Goal: Use online tool/utility: Utilize a website feature to perform a specific function

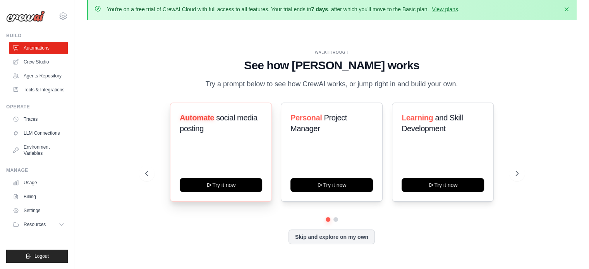
scroll to position [9, 0]
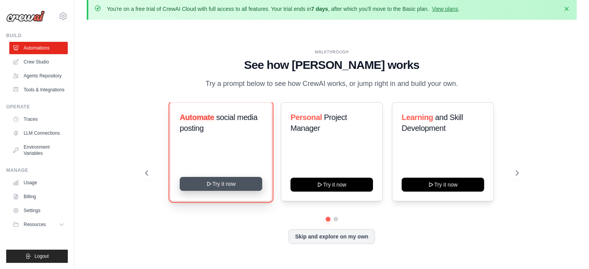
click at [231, 188] on button "Try it now" at bounding box center [221, 184] width 82 height 14
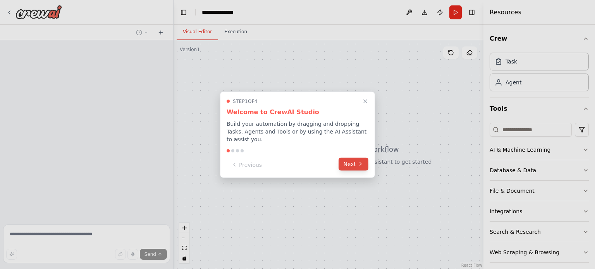
click at [357, 161] on button "Next" at bounding box center [353, 164] width 30 height 13
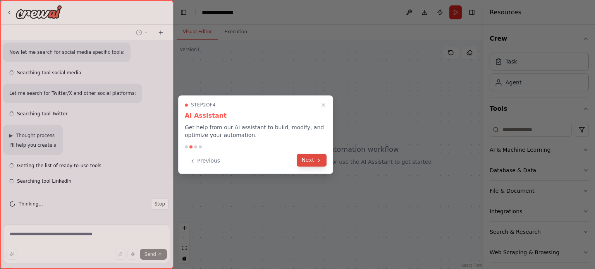
click at [313, 155] on button "Next" at bounding box center [312, 160] width 30 height 13
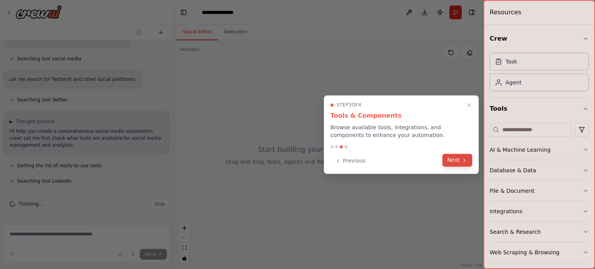
click at [461, 159] on icon at bounding box center [464, 160] width 6 height 6
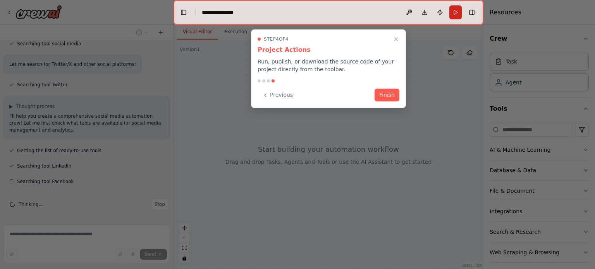
scroll to position [146, 0]
click at [391, 86] on div "Step 4 of 4 Project Actions Run, publish, or download the source code of your p…" at bounding box center [328, 68] width 155 height 79
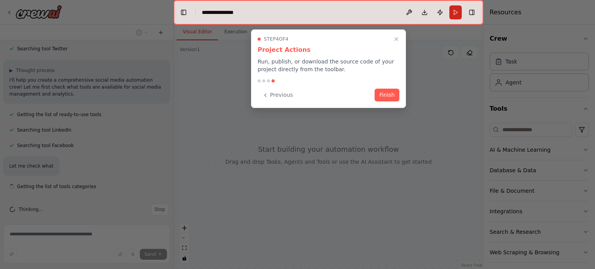
scroll to position [187, 0]
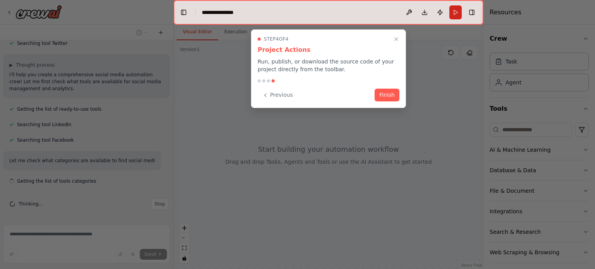
drag, startPoint x: 384, startPoint y: 101, endPoint x: 385, endPoint y: 94, distance: 6.6
click at [385, 94] on button "Finish" at bounding box center [386, 95] width 25 height 13
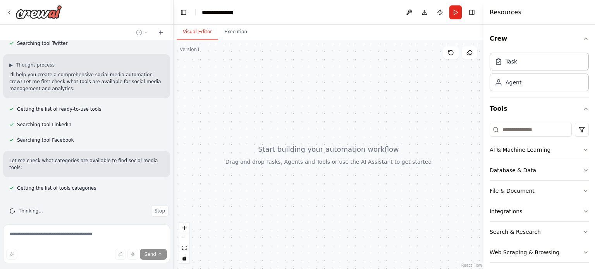
click at [385, 94] on div at bounding box center [328, 154] width 310 height 229
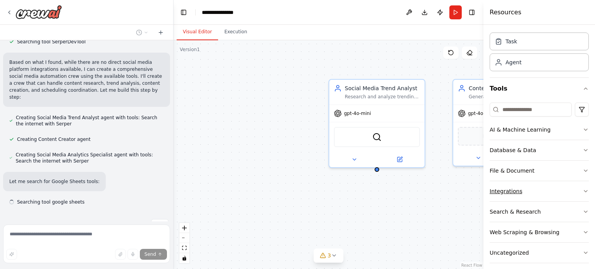
scroll to position [26, 0]
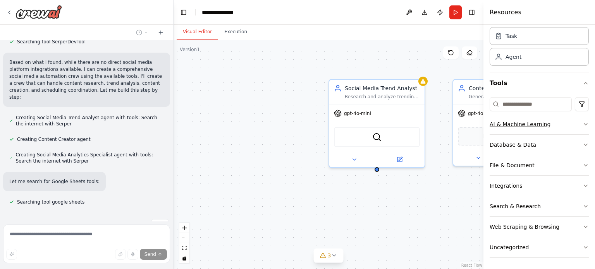
click at [532, 131] on button "AI & Machine Learning" at bounding box center [538, 124] width 99 height 20
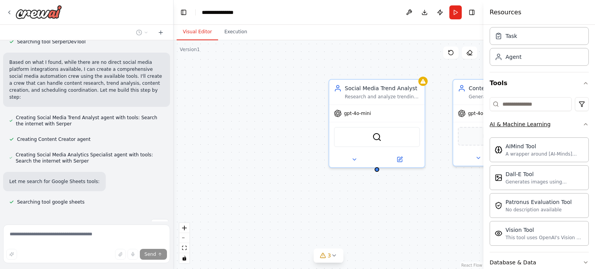
click at [532, 131] on button "AI & Machine Learning" at bounding box center [538, 124] width 99 height 20
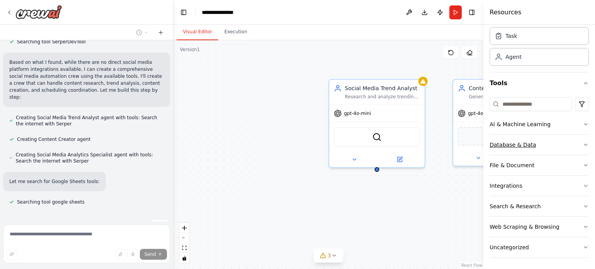
click at [525, 142] on div "Database & Data" at bounding box center [512, 145] width 46 height 8
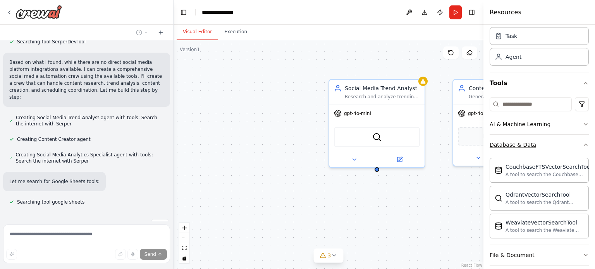
click at [525, 142] on div "Database & Data" at bounding box center [512, 145] width 46 height 8
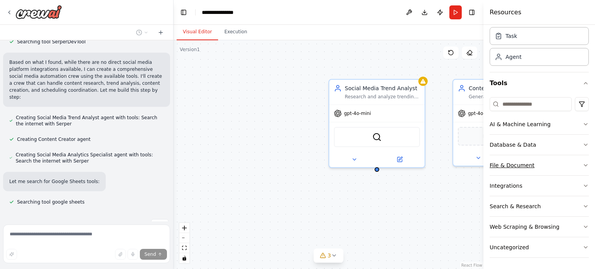
click at [525, 168] on div "File & Document" at bounding box center [511, 165] width 45 height 8
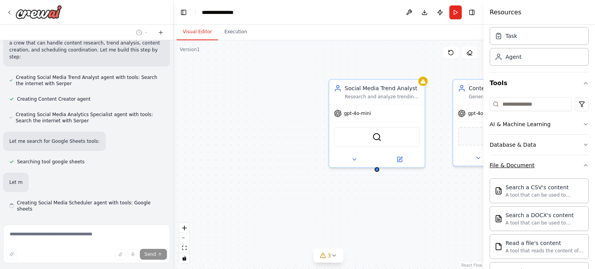
click at [525, 168] on div "File & Document" at bounding box center [511, 165] width 45 height 8
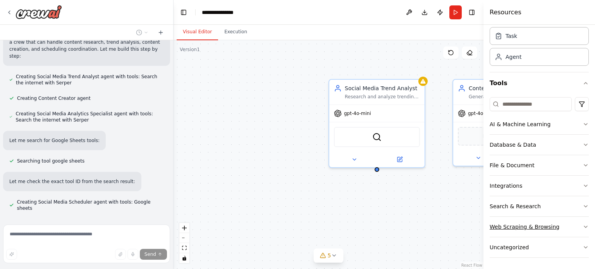
click at [498, 224] on div "Web Scraping & Browsing" at bounding box center [524, 227] width 70 height 8
